Goal: Transaction & Acquisition: Obtain resource

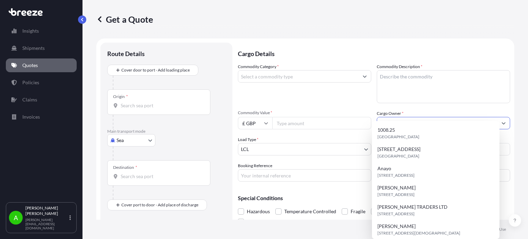
select select "Sea"
select select "1"
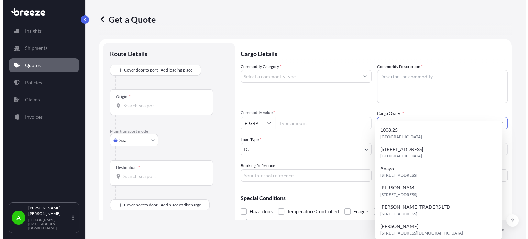
scroll to position [11, 0]
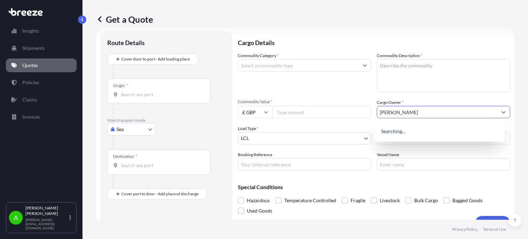
type input "[PERSON_NAME]"
click at [340, 89] on div "Commodity Category *" at bounding box center [304, 72] width 133 height 40
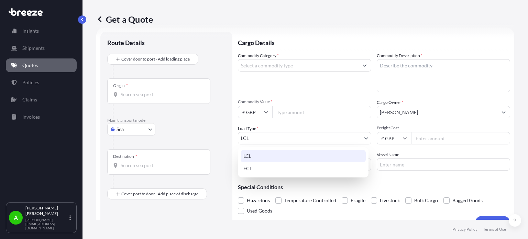
click at [345, 140] on body "Insights Shipments Quotes Policies Claims Invoices A [PERSON_NAME] [PERSON_NAME…" at bounding box center [264, 119] width 528 height 239
click at [310, 155] on div "LCL" at bounding box center [303, 156] width 125 height 12
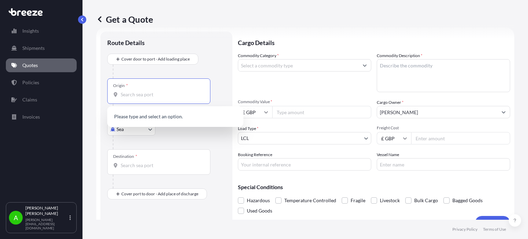
click at [156, 95] on input "Origin *" at bounding box center [161, 94] width 81 height 7
type input "w"
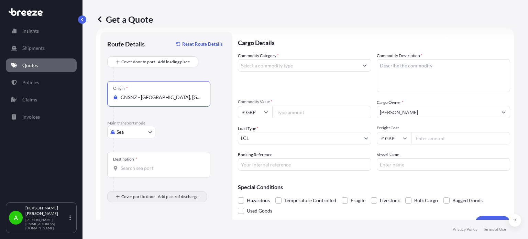
type input "CNSNZ - [GEOGRAPHIC_DATA], [GEOGRAPHIC_DATA]"
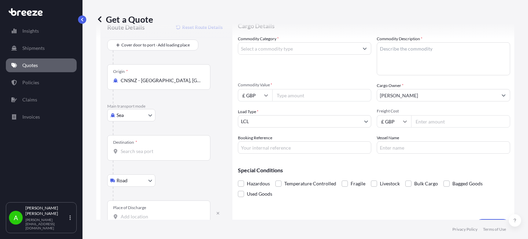
scroll to position [44, 0]
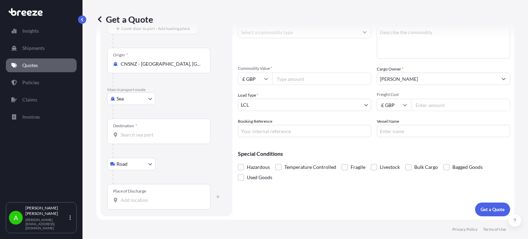
click at [142, 201] on input "Place of Discharge" at bounding box center [161, 200] width 81 height 7
type input "cv12 at"
click at [135, 138] on div "Destination *" at bounding box center [158, 131] width 103 height 25
click at [135, 138] on input "Destination *" at bounding box center [161, 134] width 81 height 7
type input "GBFXT - Felixstowe, [GEOGRAPHIC_DATA]"
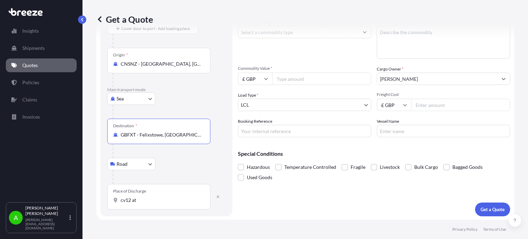
click at [146, 202] on input "cv12 at" at bounding box center [161, 200] width 81 height 7
click at [168, 223] on span "[STREET_ADDRESS]" at bounding box center [152, 222] width 43 height 7
type input "[STREET_ADDRESS]"
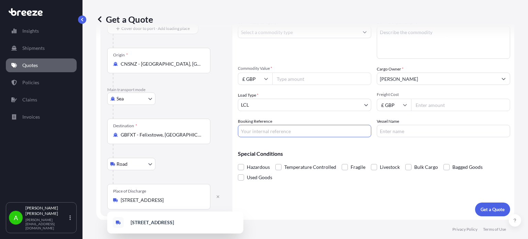
click at [275, 131] on input "Booking Reference" at bounding box center [304, 131] width 133 height 12
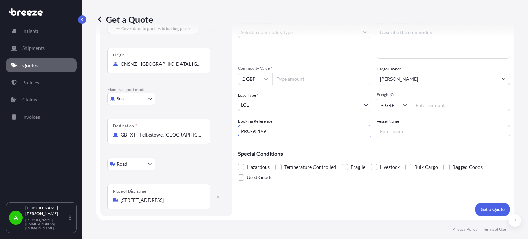
type input "PRU-95199"
click at [321, 144] on div "Special Conditions Hazardous Temperature Controlled Fragile Livestock Bulk Carg…" at bounding box center [374, 163] width 272 height 40
click at [286, 74] on input "Commodity Value *" at bounding box center [321, 79] width 99 height 12
type input "300"
click at [289, 60] on div "Commodity Category * Commodity Description * Commodity Value * £ GBP 300 Cargo …" at bounding box center [374, 78] width 272 height 118
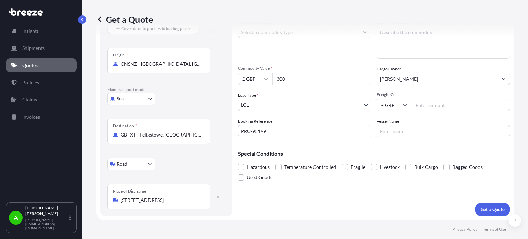
click at [294, 33] on div "Get a Quote" at bounding box center [305, 19] width 418 height 39
click at [422, 103] on input "Freight Cost" at bounding box center [460, 105] width 99 height 12
type input "165"
click at [288, 52] on div "Commodity Category *" at bounding box center [304, 39] width 133 height 40
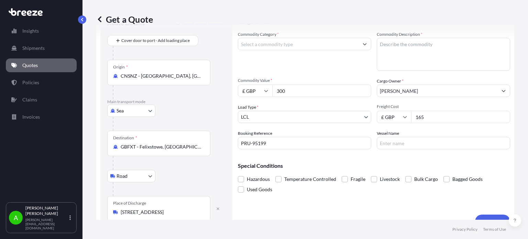
scroll to position [0, 0]
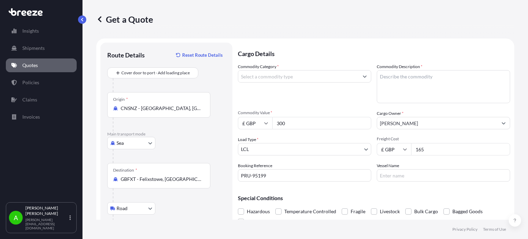
click at [338, 77] on input "Commodity Category *" at bounding box center [298, 76] width 120 height 12
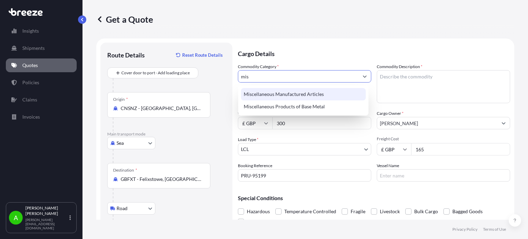
click at [317, 91] on div "Miscellaneous Manufactured Articles" at bounding box center [303, 94] width 125 height 12
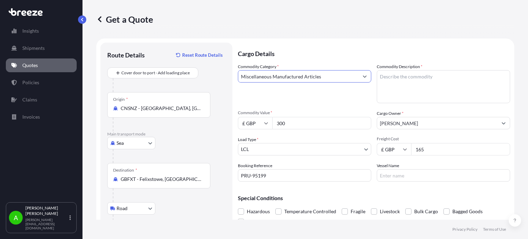
type input "Miscellaneous Manufactured Articles"
click at [418, 88] on textarea "Commodity Description *" at bounding box center [443, 86] width 133 height 33
click at [386, 78] on textarea "Commodity Description *" at bounding box center [443, 86] width 133 height 33
paste textarea "Pefume Clothes Pot Blender Travel bo"
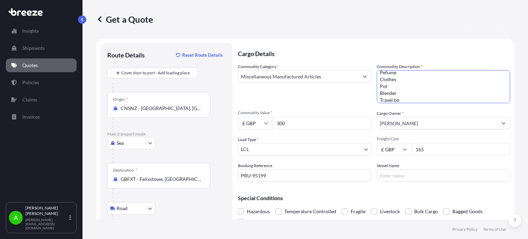
click at [357, 57] on p "Cargo Details" at bounding box center [374, 53] width 272 height 21
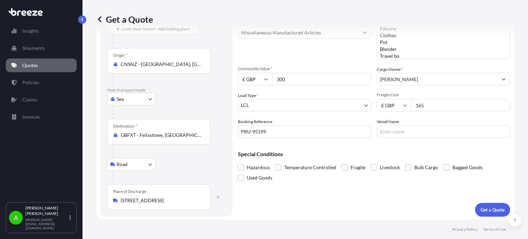
scroll to position [44, 0]
click at [315, 56] on div "Commodity Category * Miscellaneous Manufactured Articles" at bounding box center [304, 39] width 133 height 40
click at [418, 54] on textarea "Pefume Clothes Pot Blender Travel bo" at bounding box center [443, 42] width 133 height 33
type textarea "Pefume Clothes Pot Blender Travel box"
click at [350, 46] on div "Commodity Category * Miscellaneous Manufactured Articles" at bounding box center [304, 39] width 133 height 40
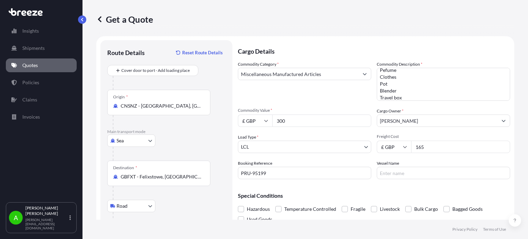
scroll to position [0, 0]
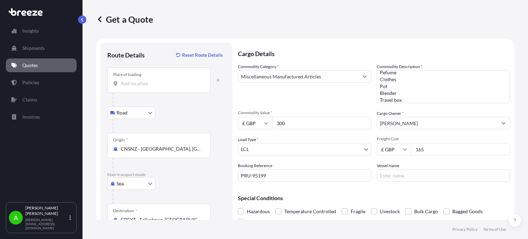
click at [158, 86] on input "Place of loading" at bounding box center [161, 83] width 81 height 7
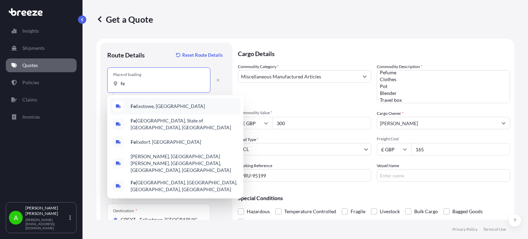
type input "f"
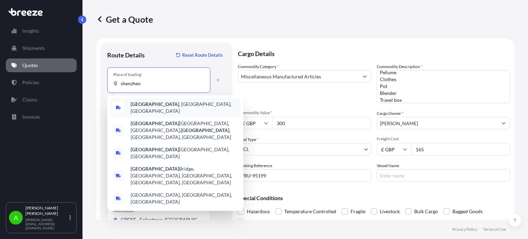
click at [162, 104] on span "[GEOGRAPHIC_DATA] , [GEOGRAPHIC_DATA], [GEOGRAPHIC_DATA]" at bounding box center [184, 108] width 107 height 14
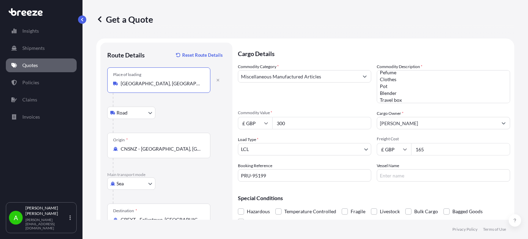
type input "[GEOGRAPHIC_DATA], [GEOGRAPHIC_DATA], [GEOGRAPHIC_DATA]"
click at [223, 42] on form "Route Details Reset Route Details Place of loading [GEOGRAPHIC_DATA], [GEOGRAPH…" at bounding box center [305, 172] width 418 height 267
click at [293, 94] on div "Commodity Category * Miscellaneous Manufactured Articles" at bounding box center [304, 83] width 133 height 40
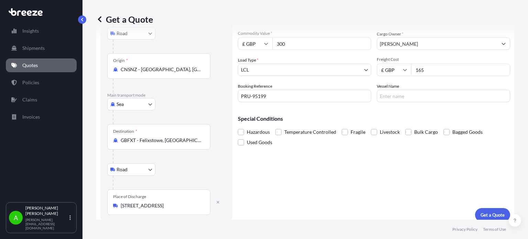
scroll to position [85, 0]
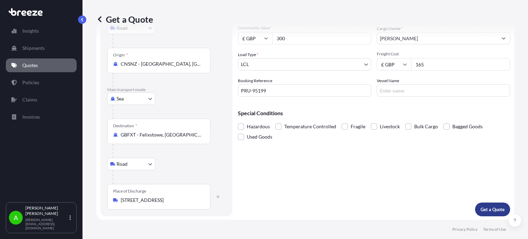
click at [481, 210] on p "Get a Quote" at bounding box center [493, 209] width 24 height 7
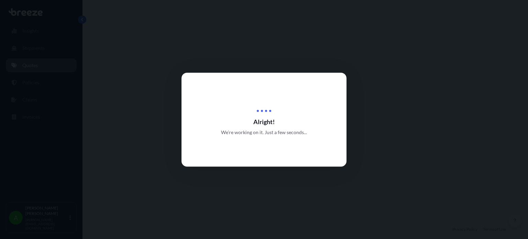
select select "Road"
select select "Sea"
select select "Road"
select select "1"
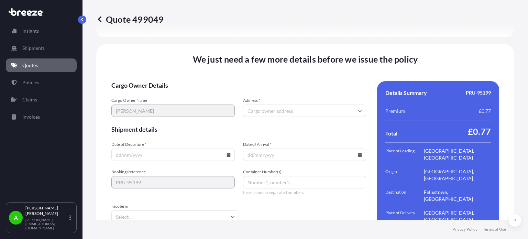
scroll to position [972, 0]
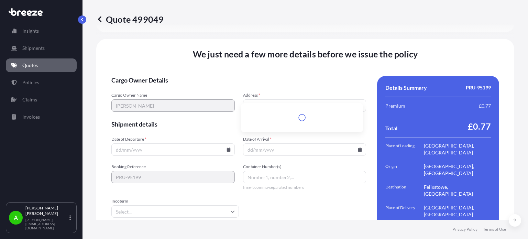
click at [269, 99] on input "Address *" at bounding box center [305, 105] width 124 height 12
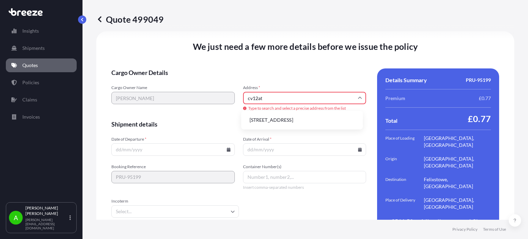
click at [271, 121] on li "[STREET_ADDRESS]" at bounding box center [302, 120] width 116 height 13
type input "[STREET_ADDRESS]"
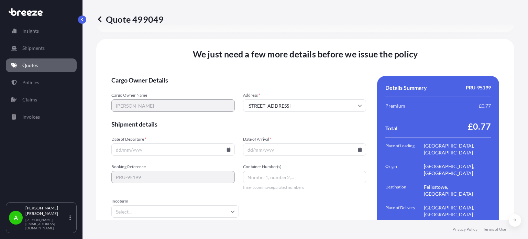
click at [189, 143] on input "Date of Departure *" at bounding box center [173, 149] width 124 height 12
click at [229, 143] on input "Date of Departure *" at bounding box center [173, 149] width 124 height 12
click at [227, 148] on icon at bounding box center [229, 150] width 4 height 4
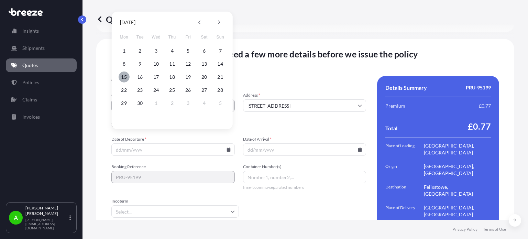
click at [125, 77] on button "15" at bounding box center [124, 77] width 11 height 11
type input "[DATE]"
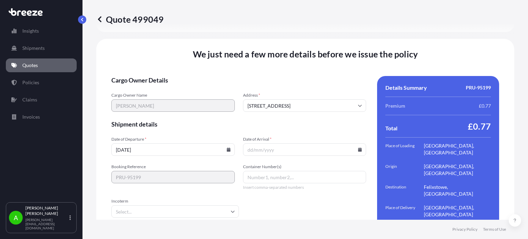
click at [358, 148] on icon at bounding box center [360, 150] width 4 height 4
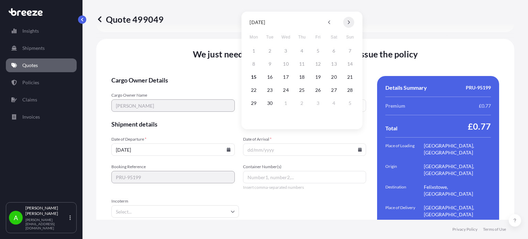
click at [350, 20] on button at bounding box center [348, 22] width 11 height 11
click at [273, 87] on button "18" at bounding box center [270, 90] width 11 height 11
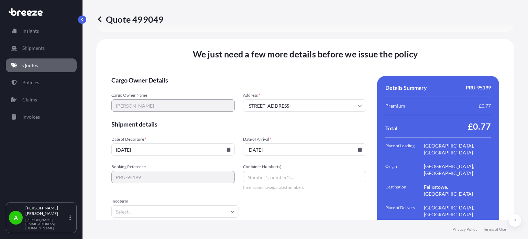
type input "[DATE]"
click at [274, 118] on form "Cargo Owner Details Cargo Owner Name [PERSON_NAME] Address * [GEOGRAPHIC_DATA] …" at bounding box center [238, 161] width 255 height 171
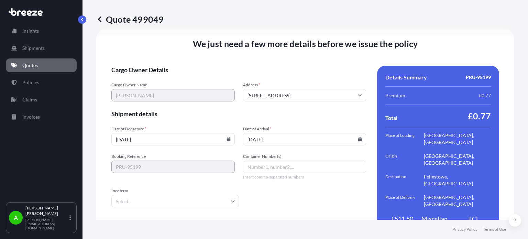
scroll to position [988, 0]
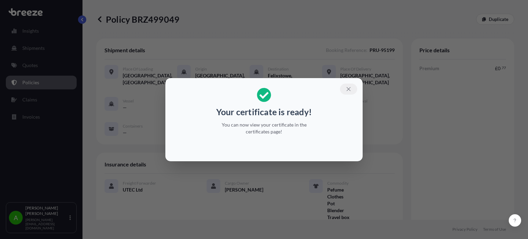
click at [350, 86] on icon "button" at bounding box center [349, 89] width 6 height 6
